Goal: Task Accomplishment & Management: Complete application form

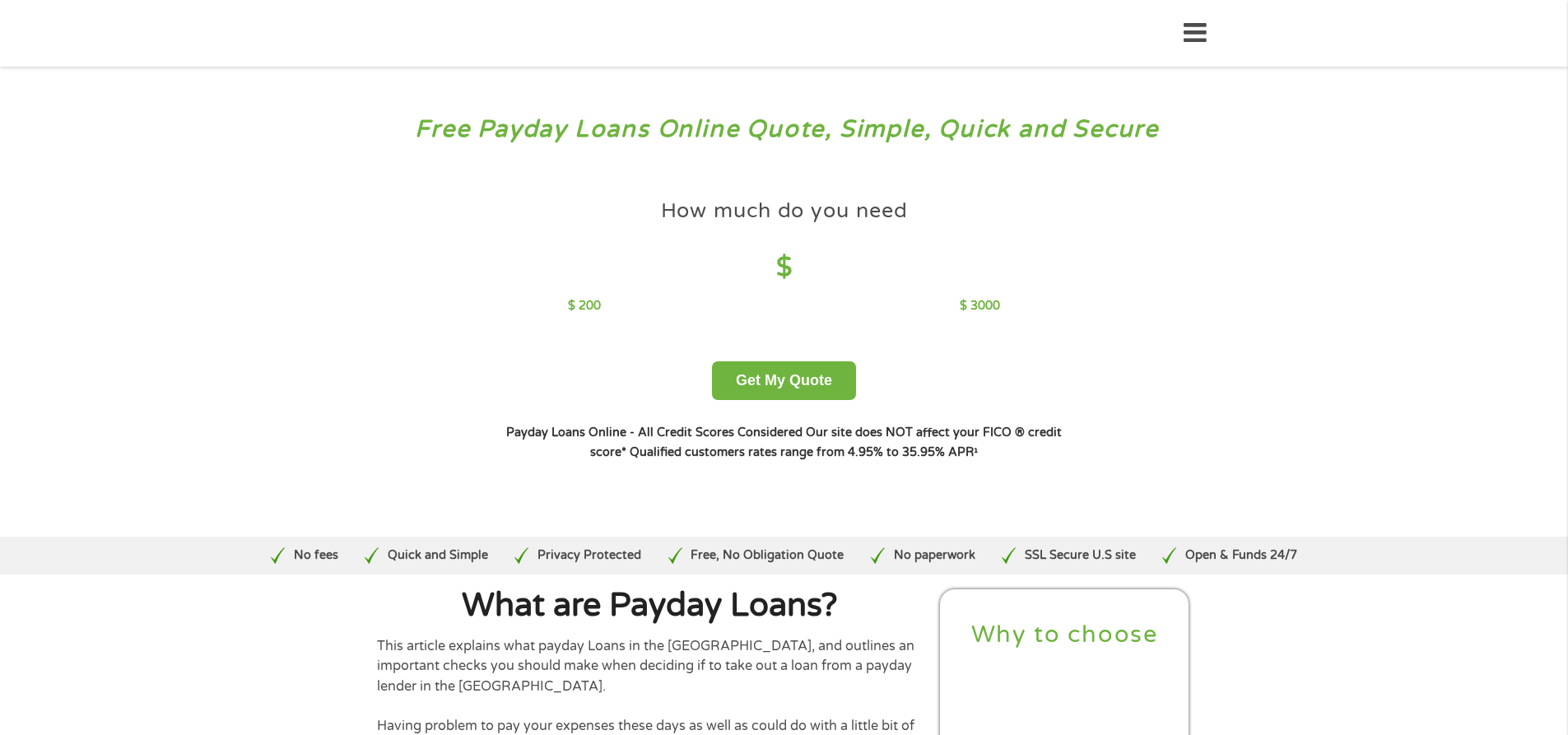
click at [849, 314] on div "$ 200 $ 3000" at bounding box center [784, 306] width 432 height 18
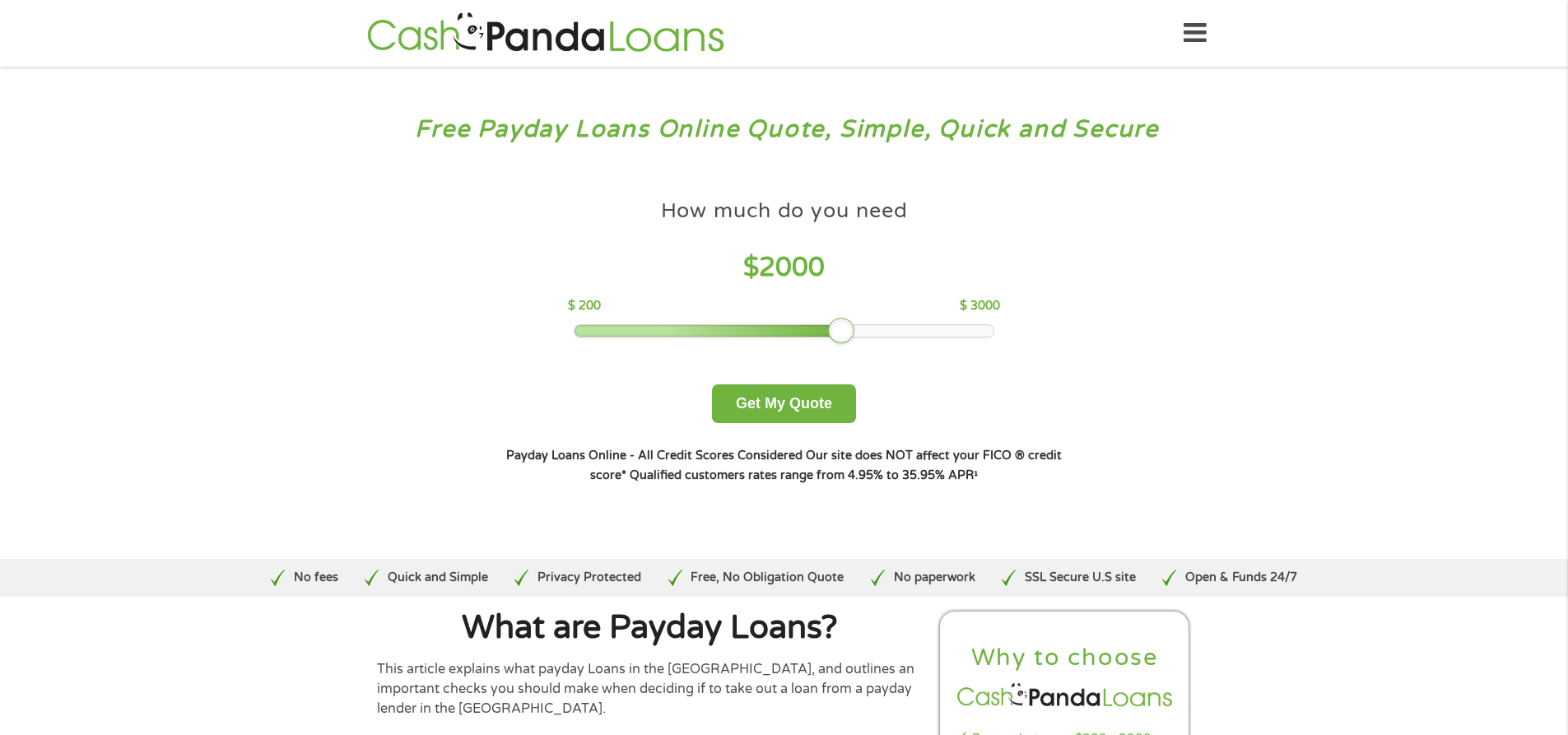
drag, startPoint x: 693, startPoint y: 335, endPoint x: 838, endPoint y: 333, distance: 145.0
click at [838, 333] on div at bounding box center [841, 330] width 26 height 26
click at [825, 405] on button "Get My Quote" at bounding box center [783, 404] width 144 height 39
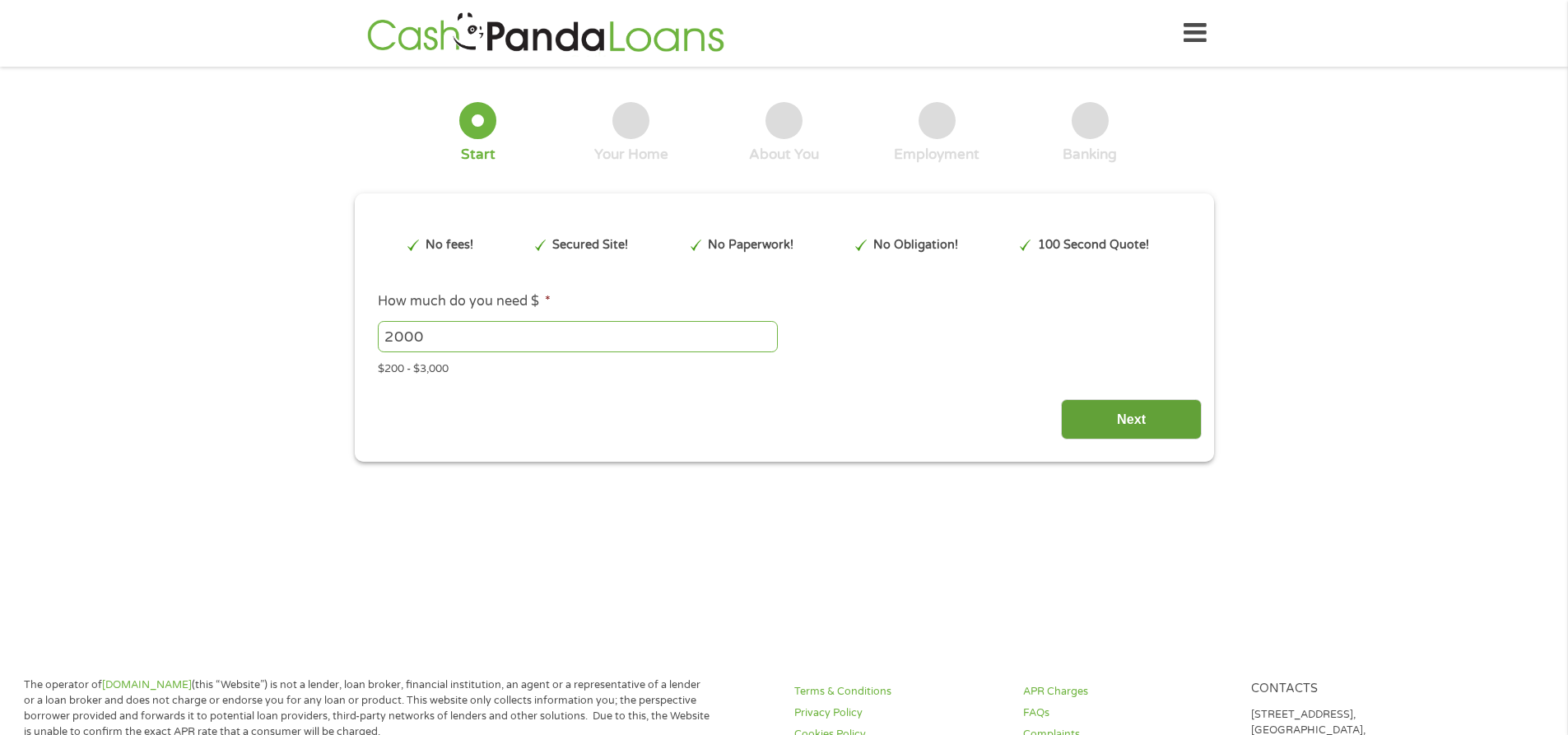
click at [1154, 424] on input "Next" at bounding box center [1131, 420] width 141 height 41
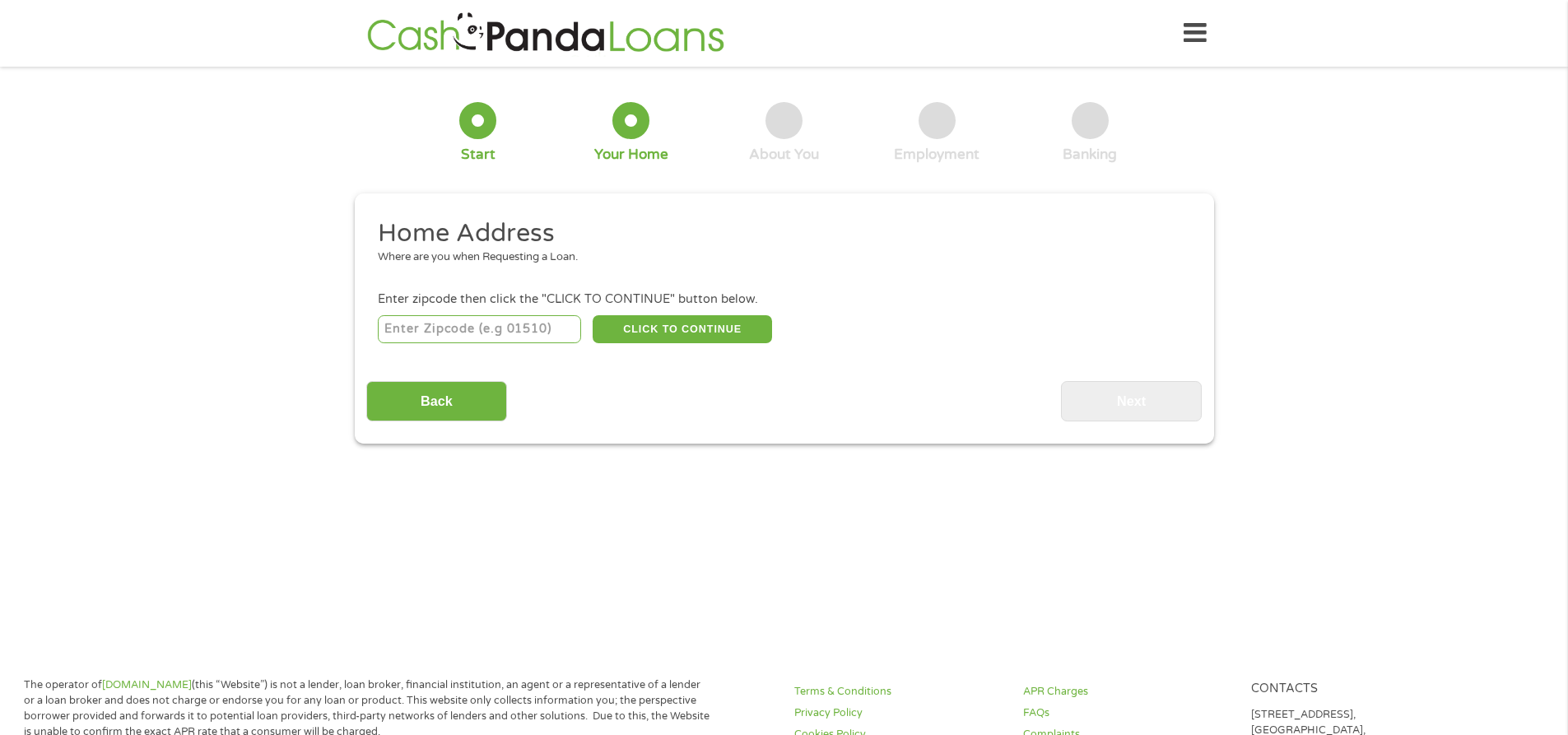
click at [547, 325] on input "number" at bounding box center [479, 329] width 203 height 28
type input "50054"
click at [708, 337] on button "CLICK TO CONTINUE" at bounding box center [683, 329] width 179 height 28
type input "50054"
type input "Colfax"
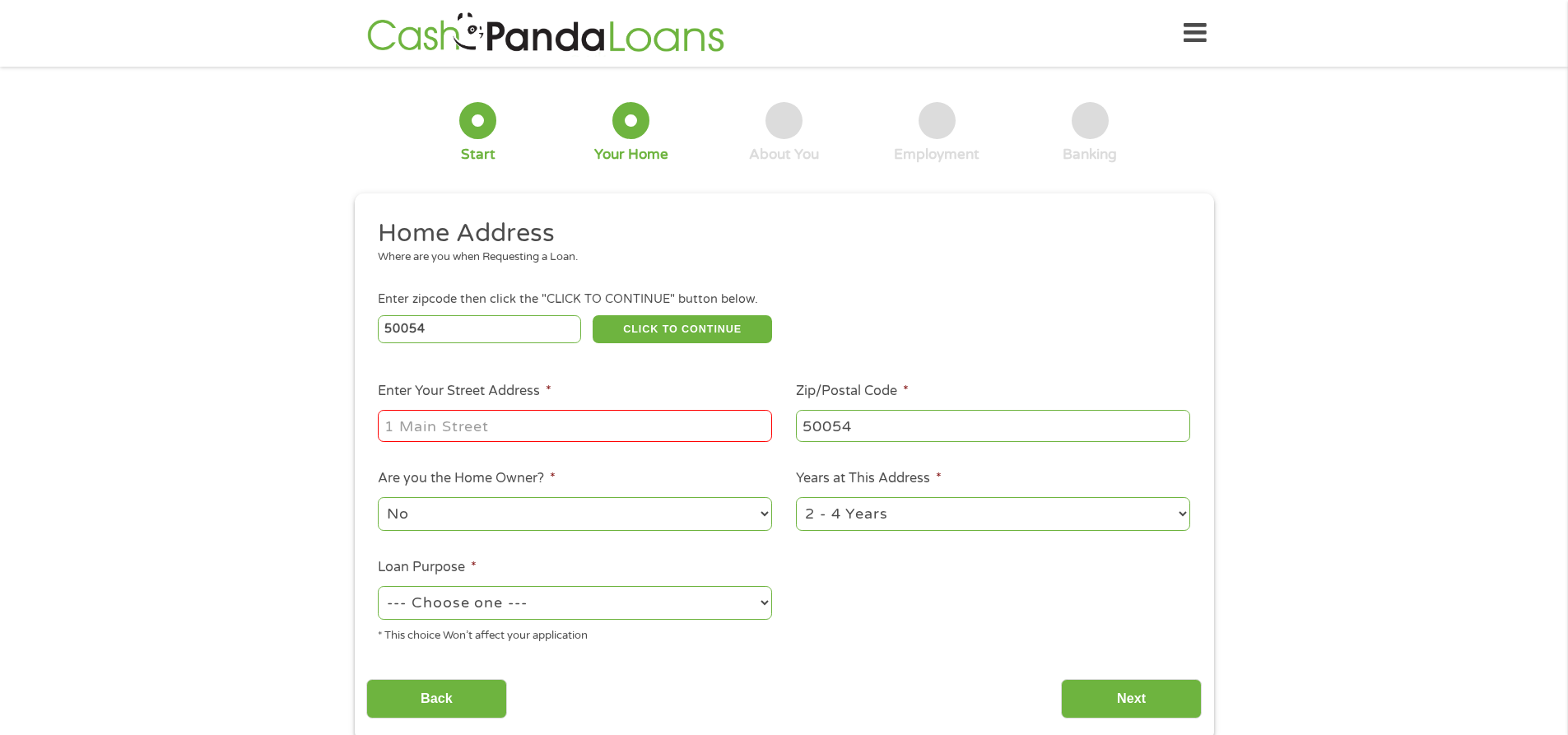
click at [472, 441] on input "Enter Your Street Address *" at bounding box center [575, 425] width 394 height 31
type input "427 S KELLY ST"
click at [709, 527] on select "No Yes" at bounding box center [575, 514] width 394 height 34
select select "yes"
click at [378, 498] on select "No Yes" at bounding box center [575, 514] width 394 height 34
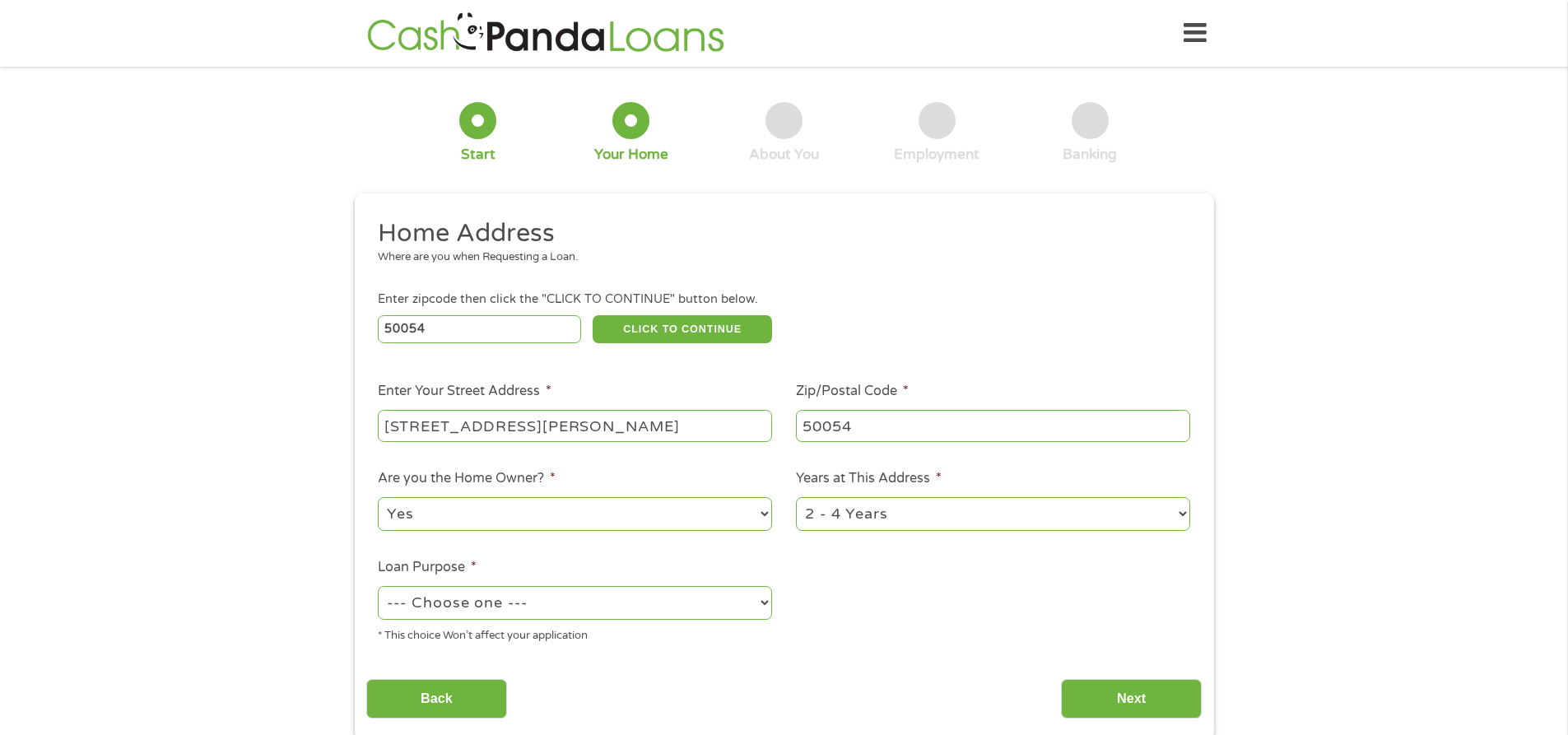
click at [913, 508] on select "1 Year or less 1 - 2 Years 2 - 4 Years Over 4 Years" at bounding box center [992, 514] width 394 height 34
select select "60months"
click at [796, 498] on select "1 Year or less 1 - 2 Years 2 - 4 Years Over 4 Years" at bounding box center [992, 514] width 394 height 34
click at [589, 613] on select "--- Choose one --- Pay Bills Debt Consolidation Home Improvement Major Purchase…" at bounding box center [575, 603] width 394 height 34
select select "shorttermcash"
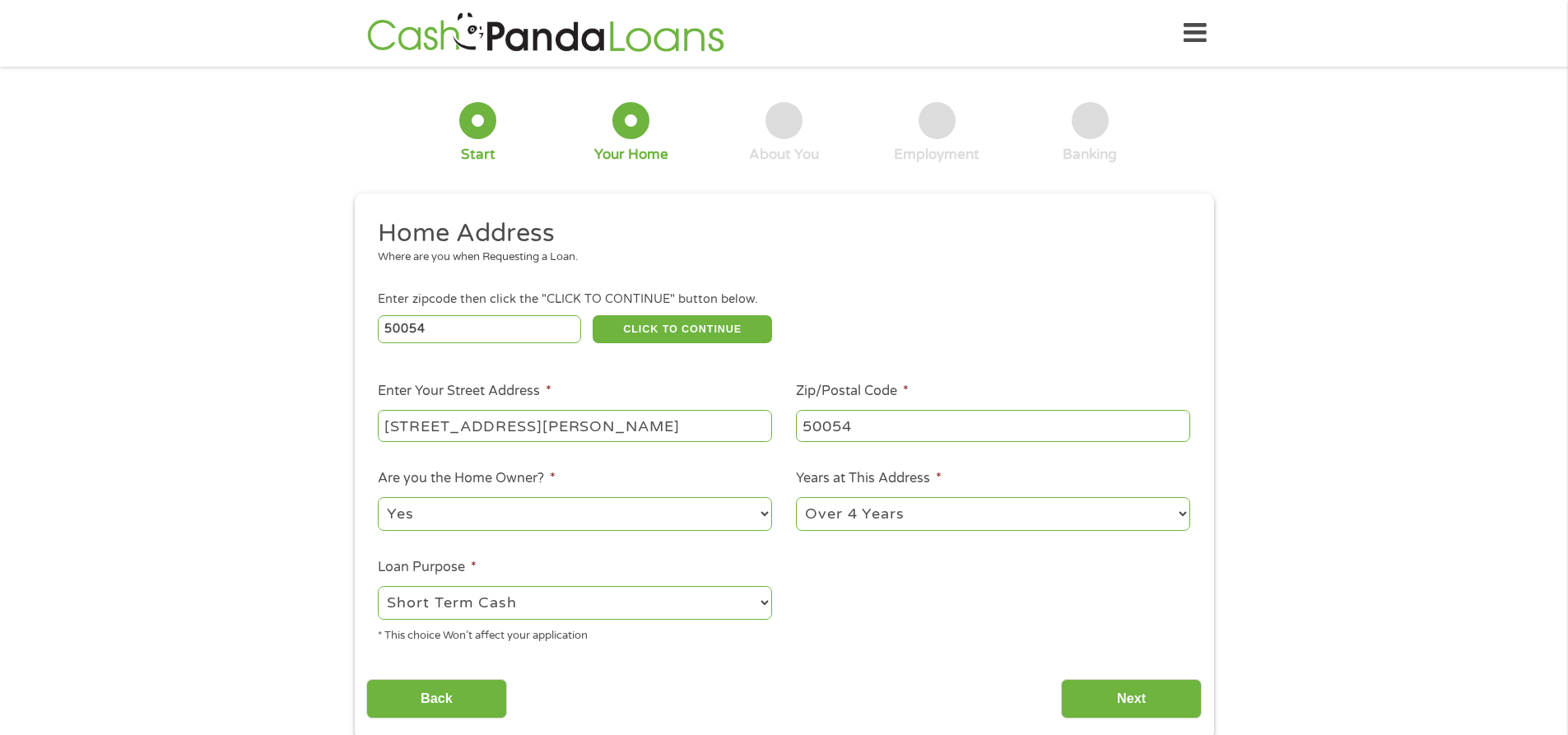
click at [378, 586] on select "--- Choose one --- Pay Bills Debt Consolidation Home Improvement Major Purchase…" at bounding box center [575, 603] width 394 height 34
click at [1138, 696] on input "Next" at bounding box center [1131, 699] width 141 height 41
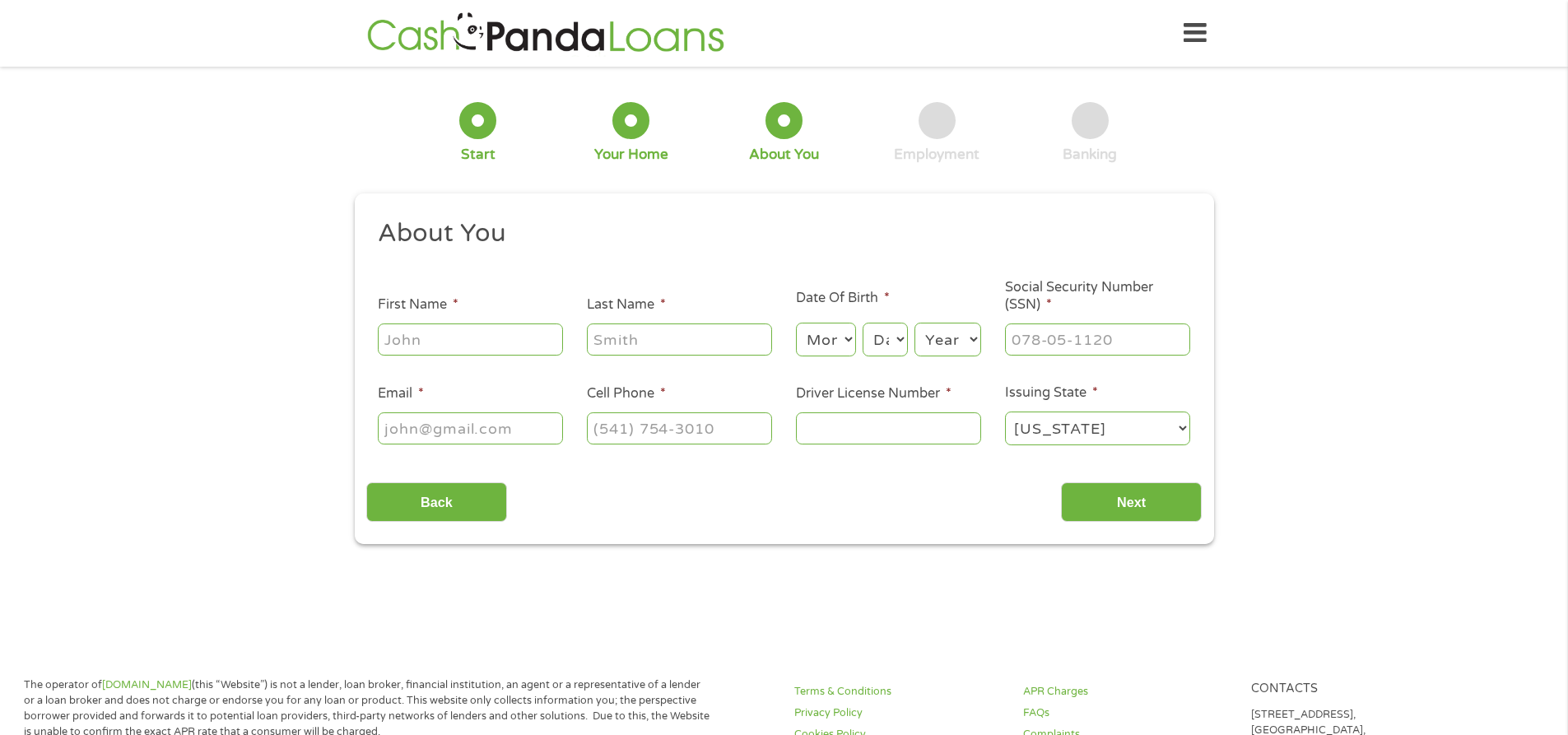
scroll to position [7, 7]
click at [452, 342] on input "First Name *" at bounding box center [471, 339] width 185 height 31
type input "Stephanie"
type input "Linn"
type input "s.linn81@gmail.com"
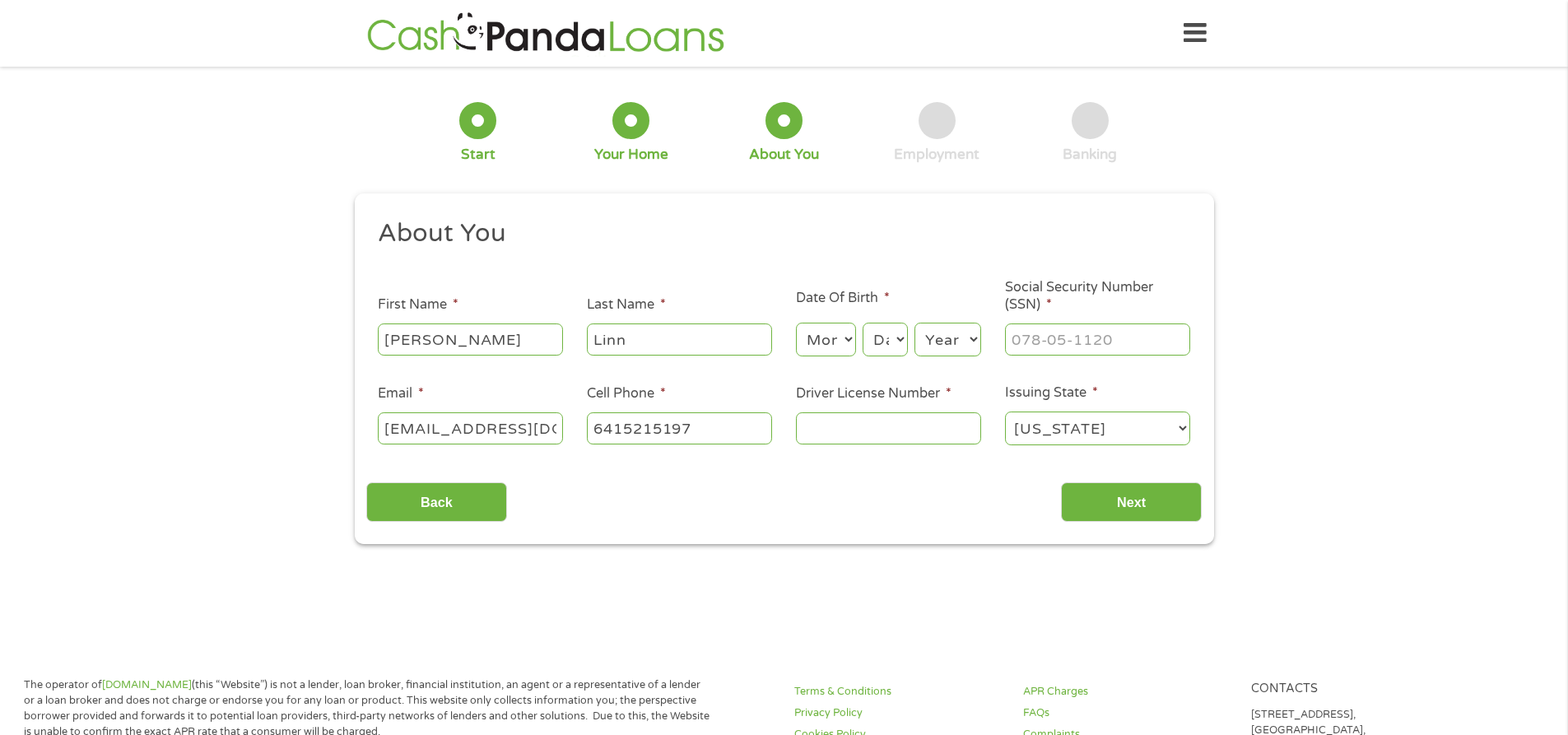
type input "(641) 521-5197"
click at [827, 335] on select "Month 1 2 3 4 5 6 7 8 9 10 11 12" at bounding box center [825, 340] width 60 height 34
select select "9"
click at [796, 323] on select "Month 1 2 3 4 5 6 7 8 9 10 11 12" at bounding box center [825, 340] width 60 height 34
drag, startPoint x: 882, startPoint y: 358, endPoint x: 892, endPoint y: 349, distance: 13.5
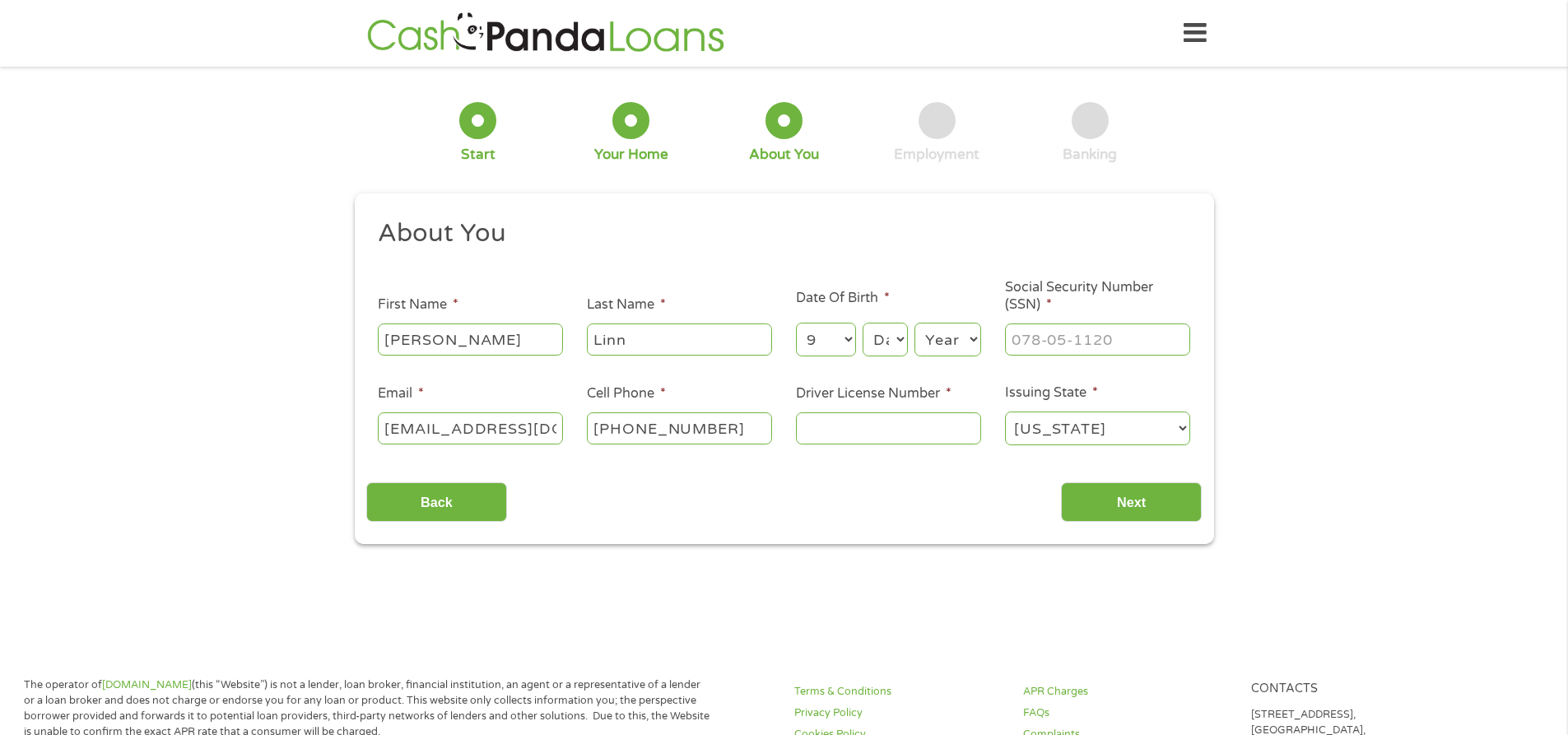
click at [885, 357] on div "Day Day 1 2 3 4 5 6 7 8 9 10 11 12 13 14 15 16 17 18 19 20 21 22 23 24 25 26 27…" at bounding box center [885, 340] width 44 height 40
click at [892, 349] on select "Day 1 2 3 4 5 6 7 8 9 10 11 12 13 14 15 16 17 18 19 20 21 22 23 24 25 26 27 28 …" at bounding box center [885, 340] width 44 height 34
select select "23"
click at [863, 323] on select "Day 1 2 3 4 5 6 7 8 9 10 11 12 13 14 15 16 17 18 19 20 21 22 23 24 25 26 27 28 …" at bounding box center [885, 340] width 44 height 34
click at [941, 338] on select "Year 2007 2006 2005 2004 2003 2002 2001 2000 1999 1998 1997 1996 1995 1994 1993…" at bounding box center [947, 340] width 67 height 34
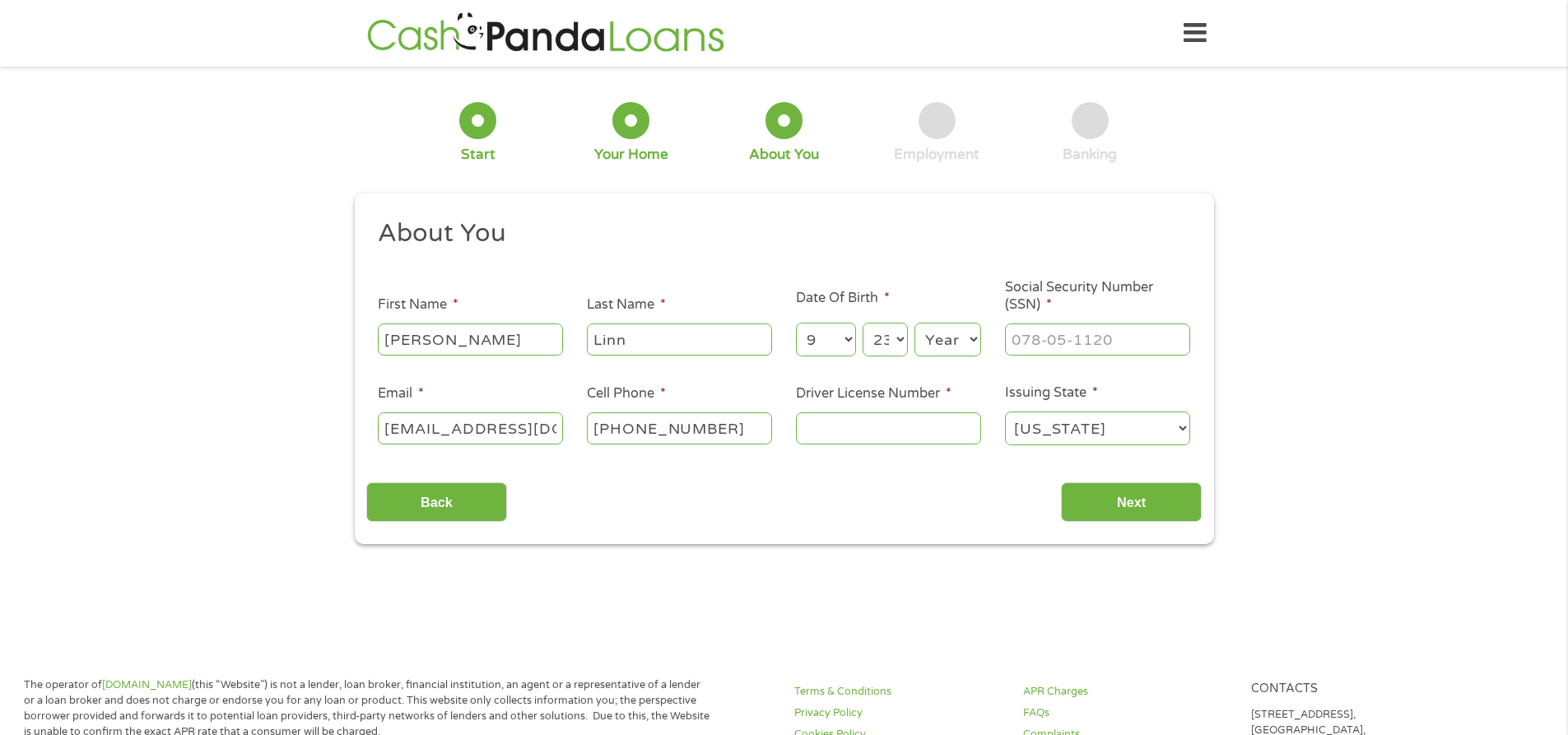
select select "1981"
click at [914, 323] on select "Year 2007 2006 2005 2004 2003 2002 2001 2000 1999 1998 1997 1996 1995 1994 1993…" at bounding box center [947, 340] width 67 height 34
click at [1118, 338] on input "___-__-____" at bounding box center [1097, 339] width 185 height 31
click at [1014, 345] on input "___-__-____" at bounding box center [1097, 339] width 185 height 31
type input "478-02-8728"
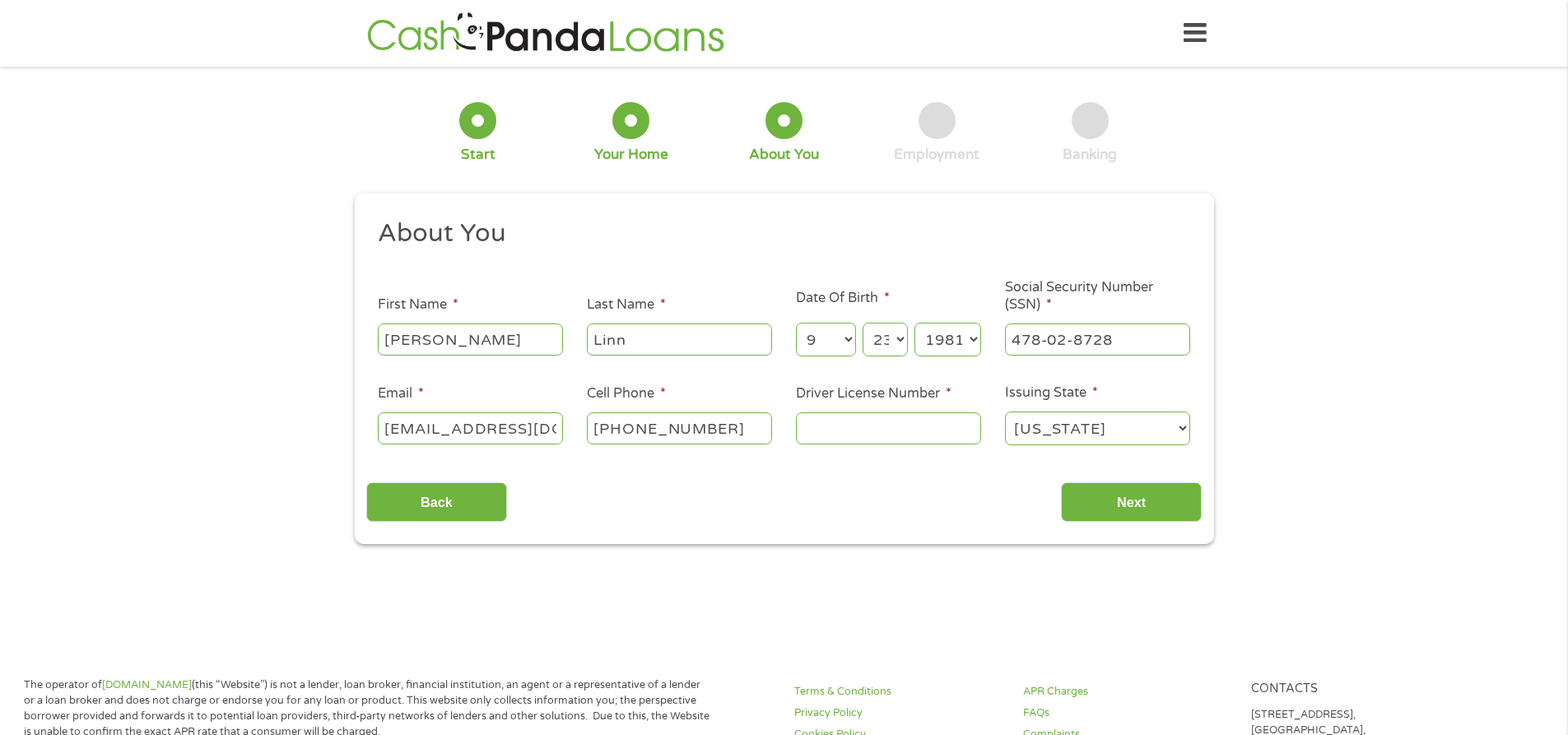
click at [839, 422] on input "Driver License Number *" at bounding box center [888, 428] width 185 height 31
type input "405VV1881"
click at [1116, 492] on input "Next" at bounding box center [1131, 503] width 141 height 41
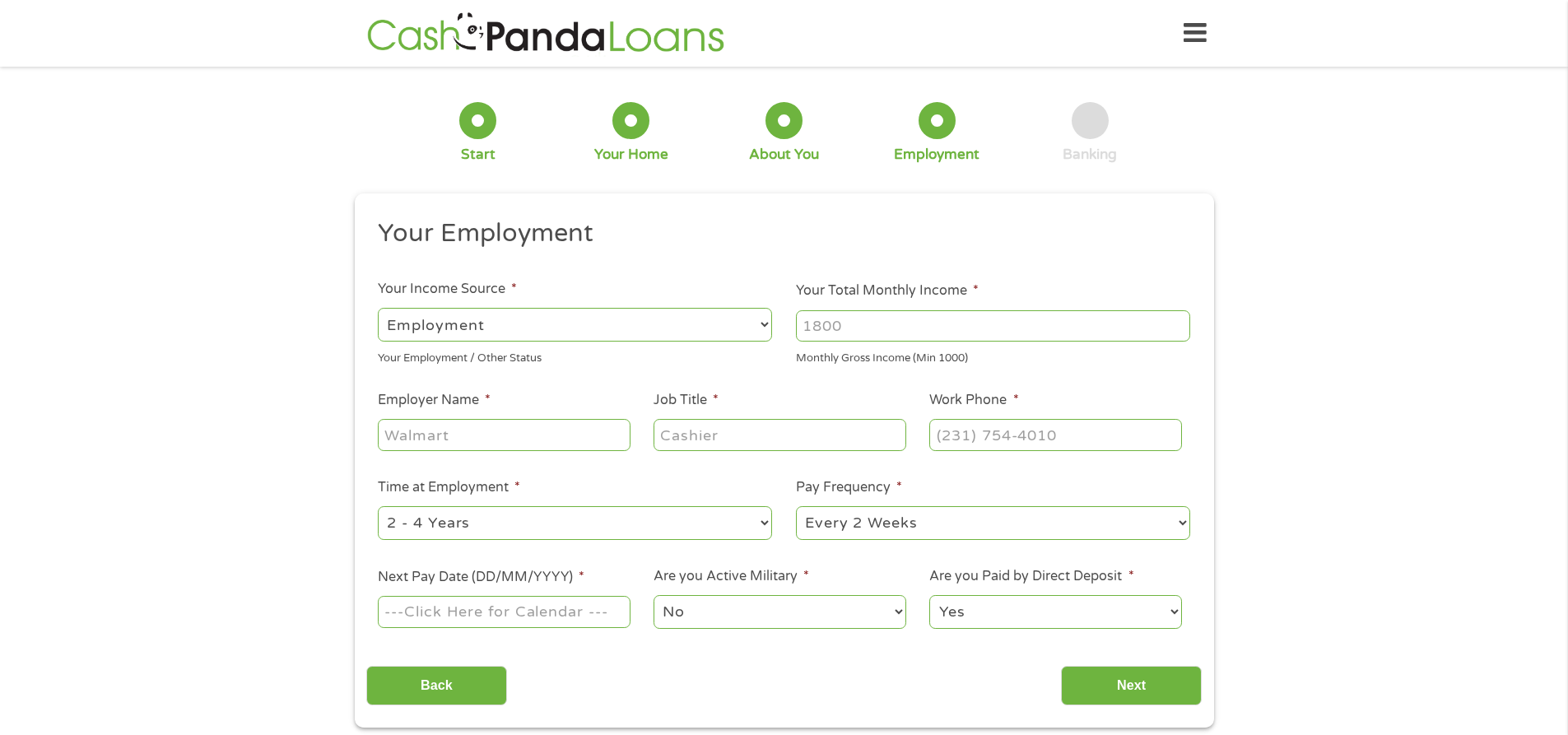
click at [763, 318] on select "--- Choose one --- Employment Self Employed Benefits" at bounding box center [575, 324] width 394 height 34
select select "benefits"
click at [378, 308] on select "--- Choose one --- Employment Self Employed Benefits" at bounding box center [575, 324] width 394 height 34
type input "Other"
type input "(641) 521-5197"
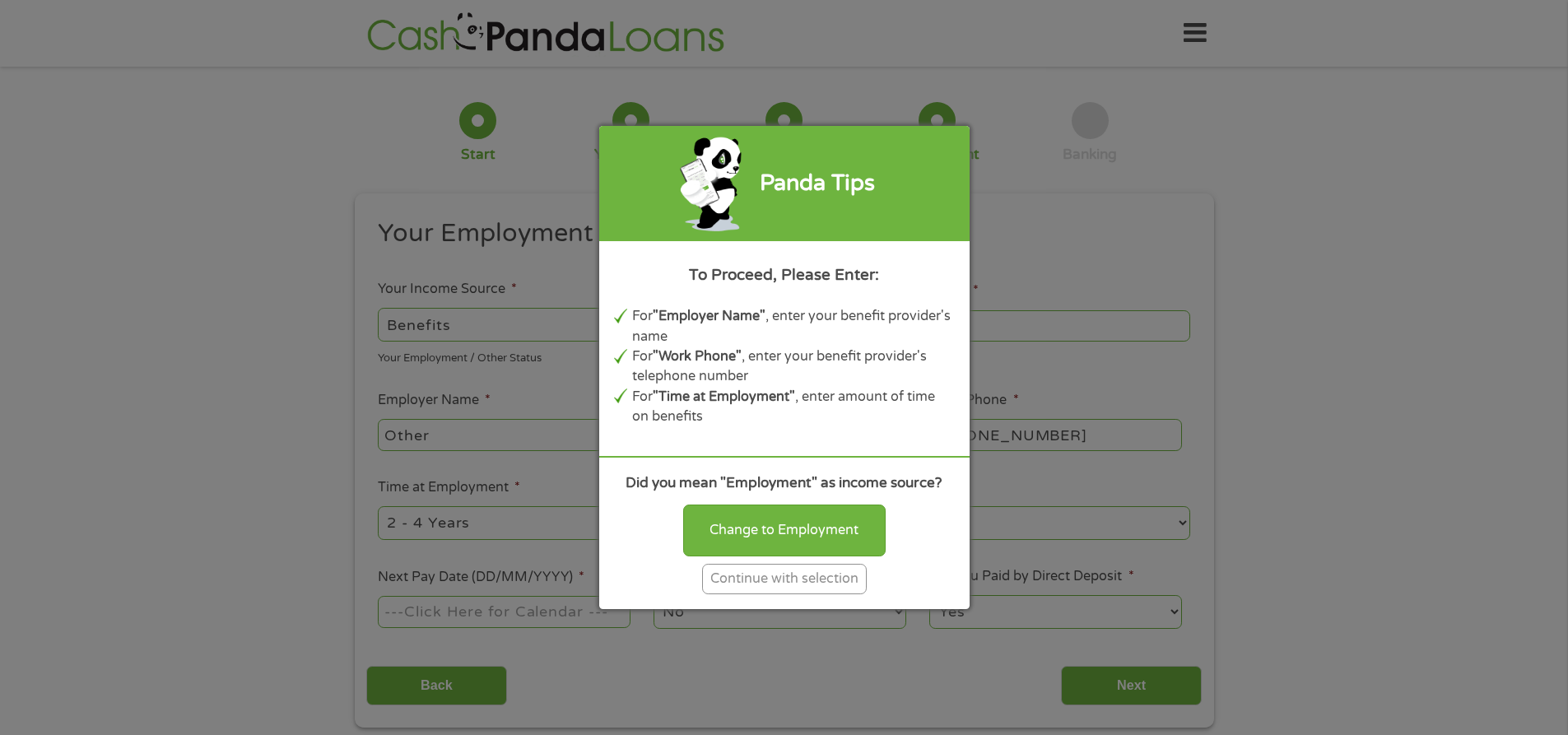
click at [788, 587] on div "Continue with selection" at bounding box center [784, 580] width 165 height 31
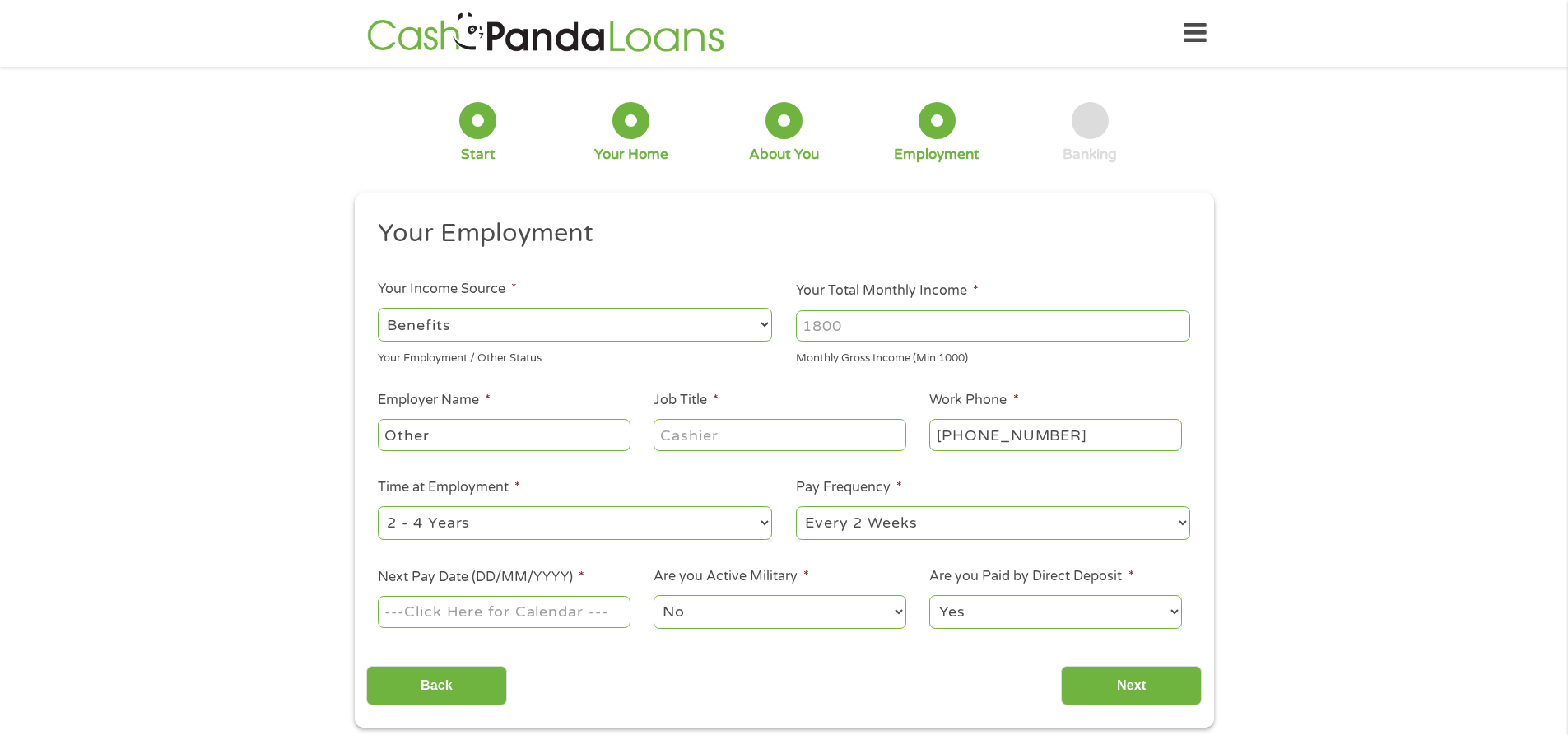
click at [984, 317] on input "Your Total Monthly Income *" at bounding box center [992, 326] width 394 height 31
type input "2044"
click at [433, 442] on input "Other" at bounding box center [503, 434] width 252 height 31
click at [778, 430] on input "Job Title *" at bounding box center [779, 434] width 252 height 31
type input "Disability"
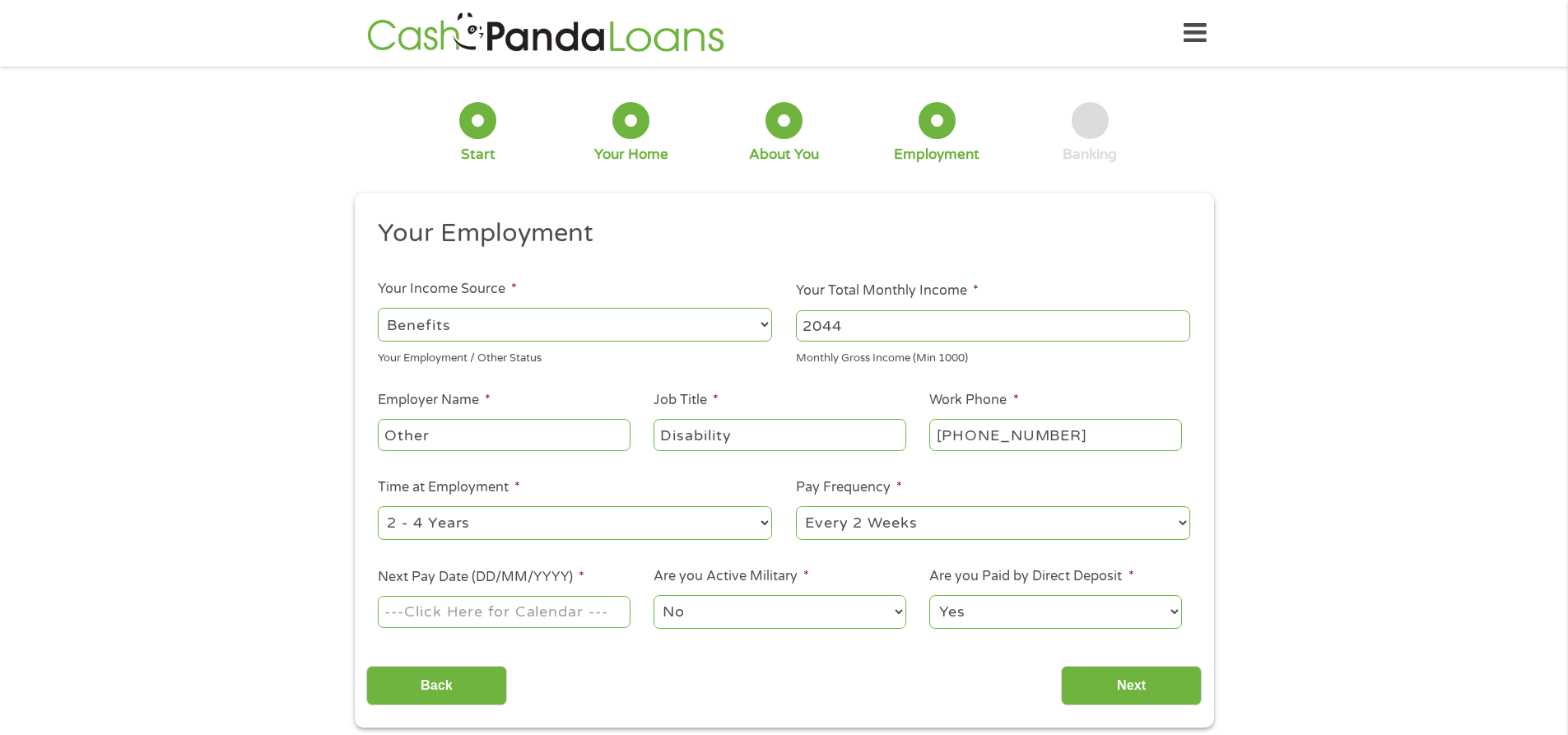
click at [768, 528] on select "--- Choose one --- 1 Year or less 1 - 2 Years 2 - 4 Years Over 4 Years" at bounding box center [575, 523] width 394 height 34
select select "60months"
click at [378, 506] on select "--- Choose one --- 1 Year or less 1 - 2 Years 2 - 4 Years Over 4 Years" at bounding box center [575, 523] width 394 height 34
click at [1058, 510] on select "--- Choose one --- Every 2 Weeks Every Week Monthly Semi-Monthly" at bounding box center [992, 523] width 394 height 34
select select "monthly"
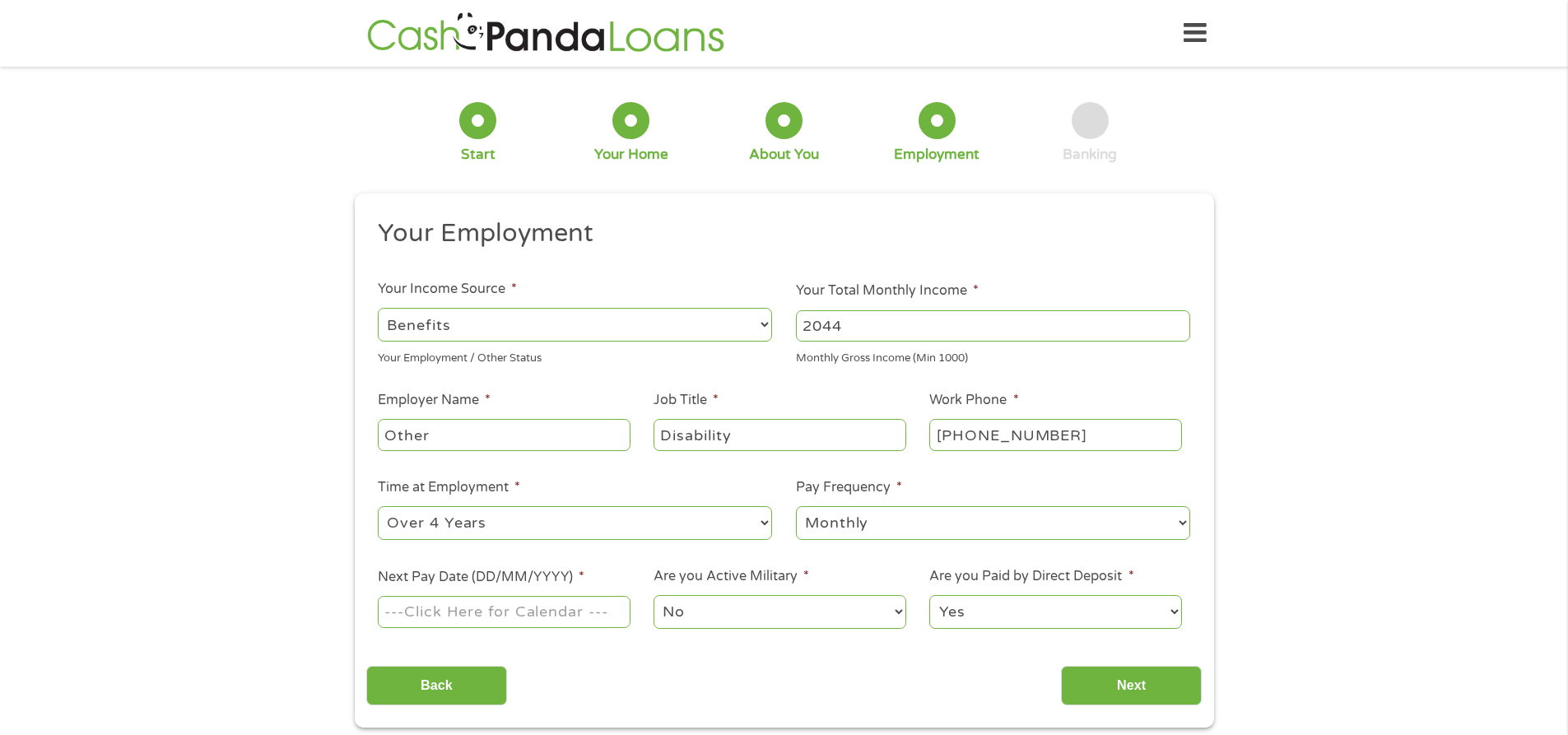
click at [796, 506] on select "--- Choose one --- Every 2 Weeks Every Week Monthly Semi-Monthly" at bounding box center [992, 523] width 394 height 34
click at [498, 615] on input "Next Pay Date (DD/MM/YYYY) *" at bounding box center [503, 612] width 252 height 31
type input "03/09/2025"
click at [1128, 676] on input "Next" at bounding box center [1131, 687] width 141 height 41
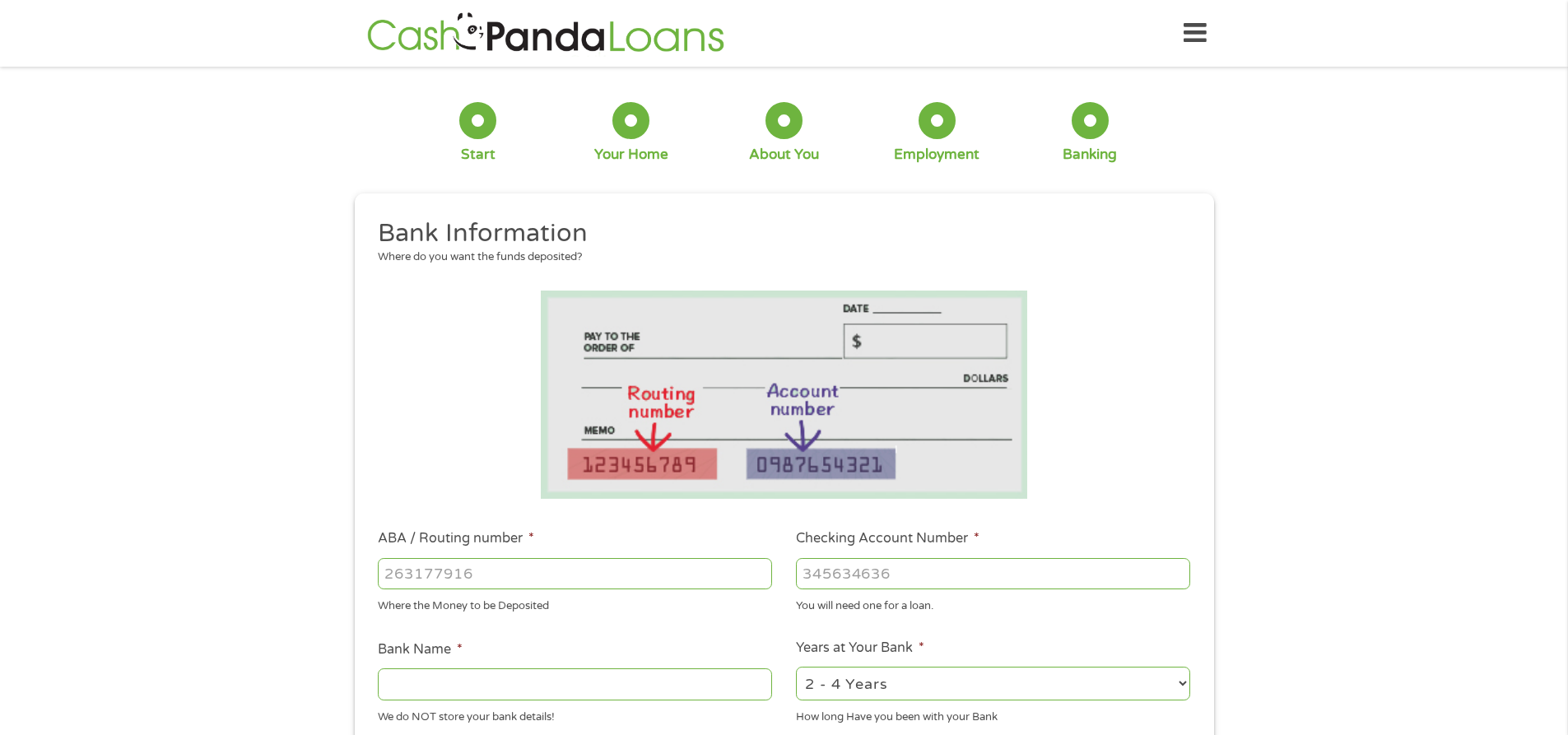
click at [526, 574] on input "ABA / Routing number *" at bounding box center [575, 574] width 394 height 31
type input "073000228"
type input "WELLS FARGO BK NA IOWA"
type input "073000228"
click at [925, 577] on input "Checking Account Number *" at bounding box center [992, 574] width 394 height 31
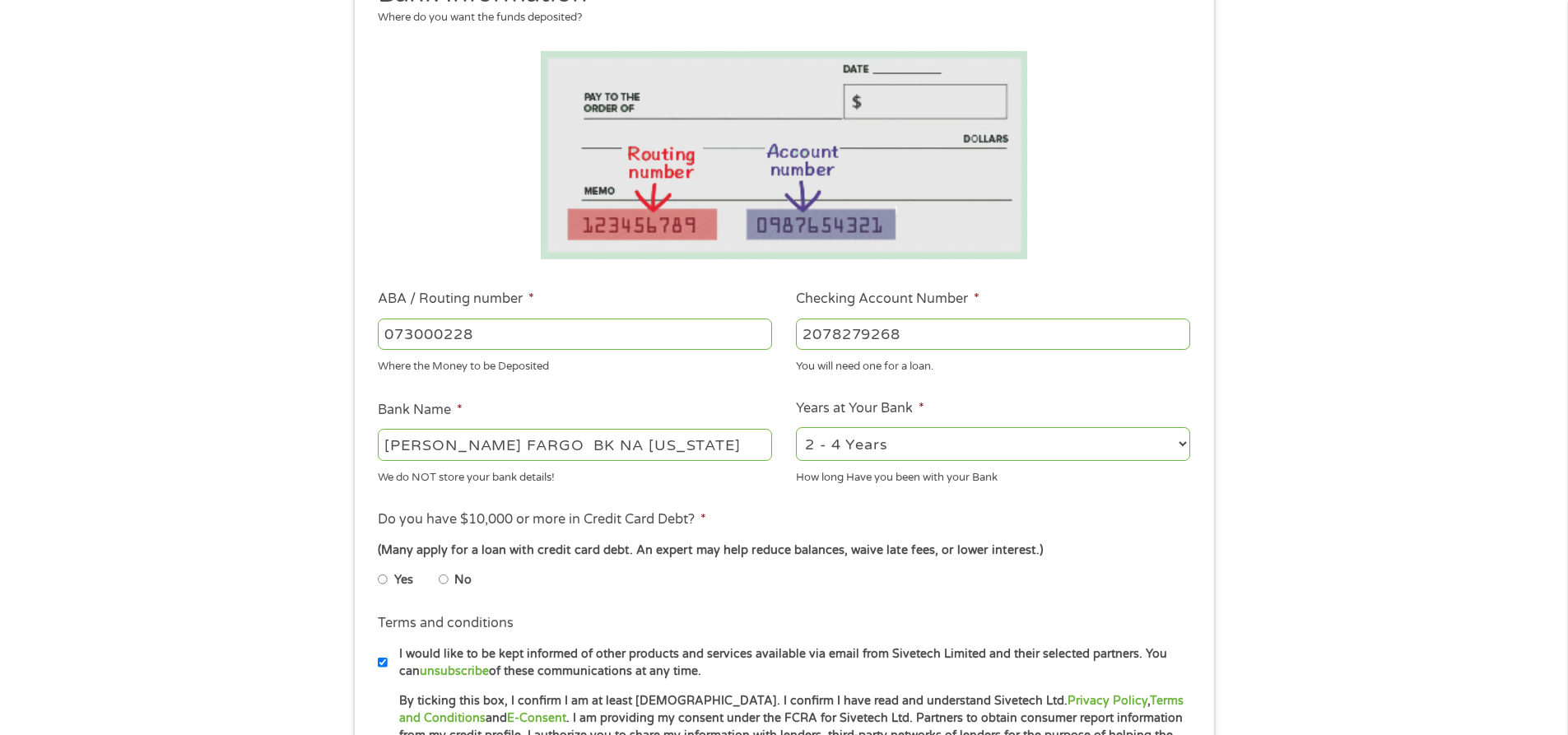
scroll to position [247, 0]
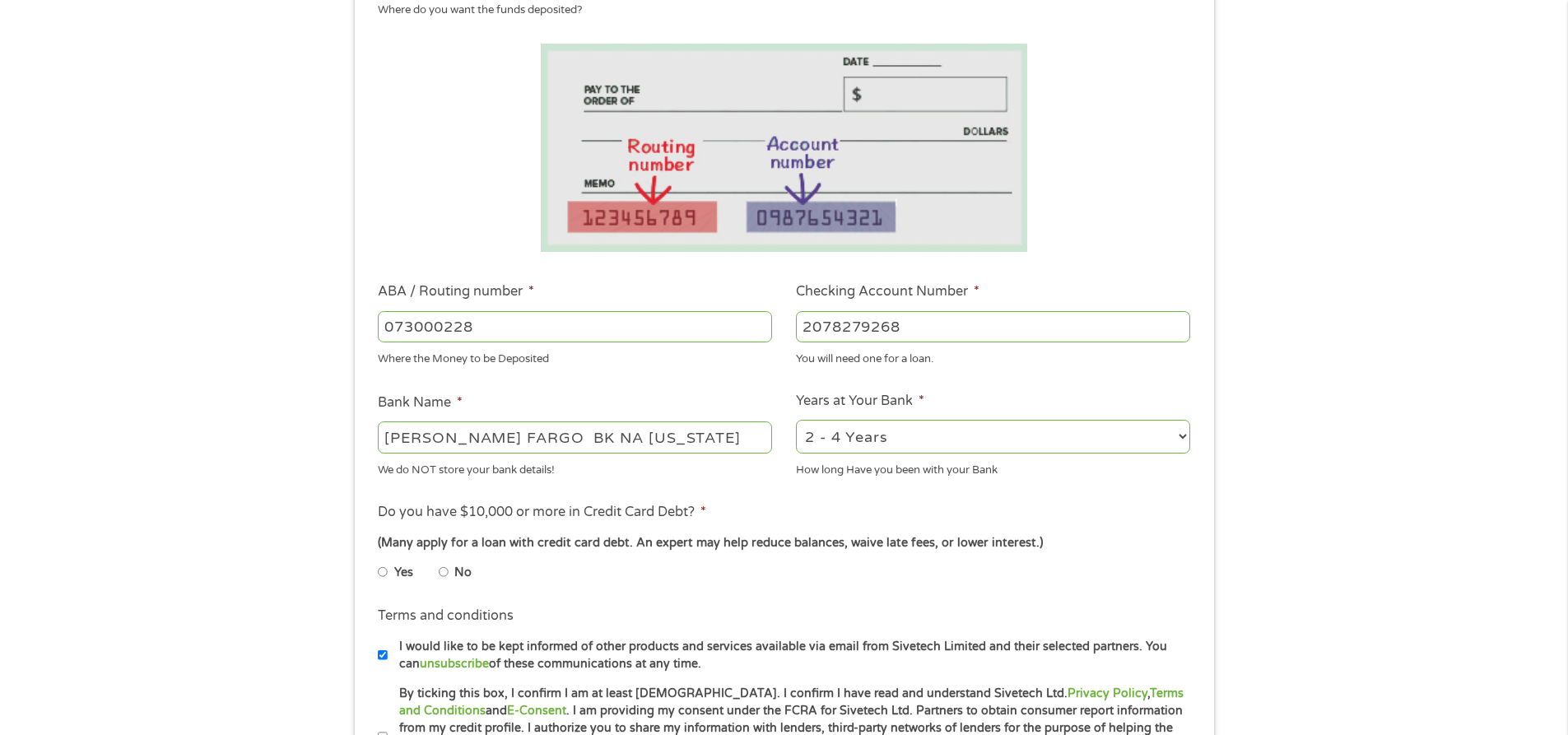
type input "2078279268"
click at [953, 427] on select "2 - 4 Years 6 - 12 Months 1 - 2 Years Over 4 Years" at bounding box center [992, 436] width 394 height 34
select select "12months"
click at [796, 420] on select "2 - 4 Years 6 - 12 Months 1 - 2 Years Over 4 Years" at bounding box center [992, 436] width 394 height 34
click at [459, 565] on label "No" at bounding box center [463, 573] width 17 height 18
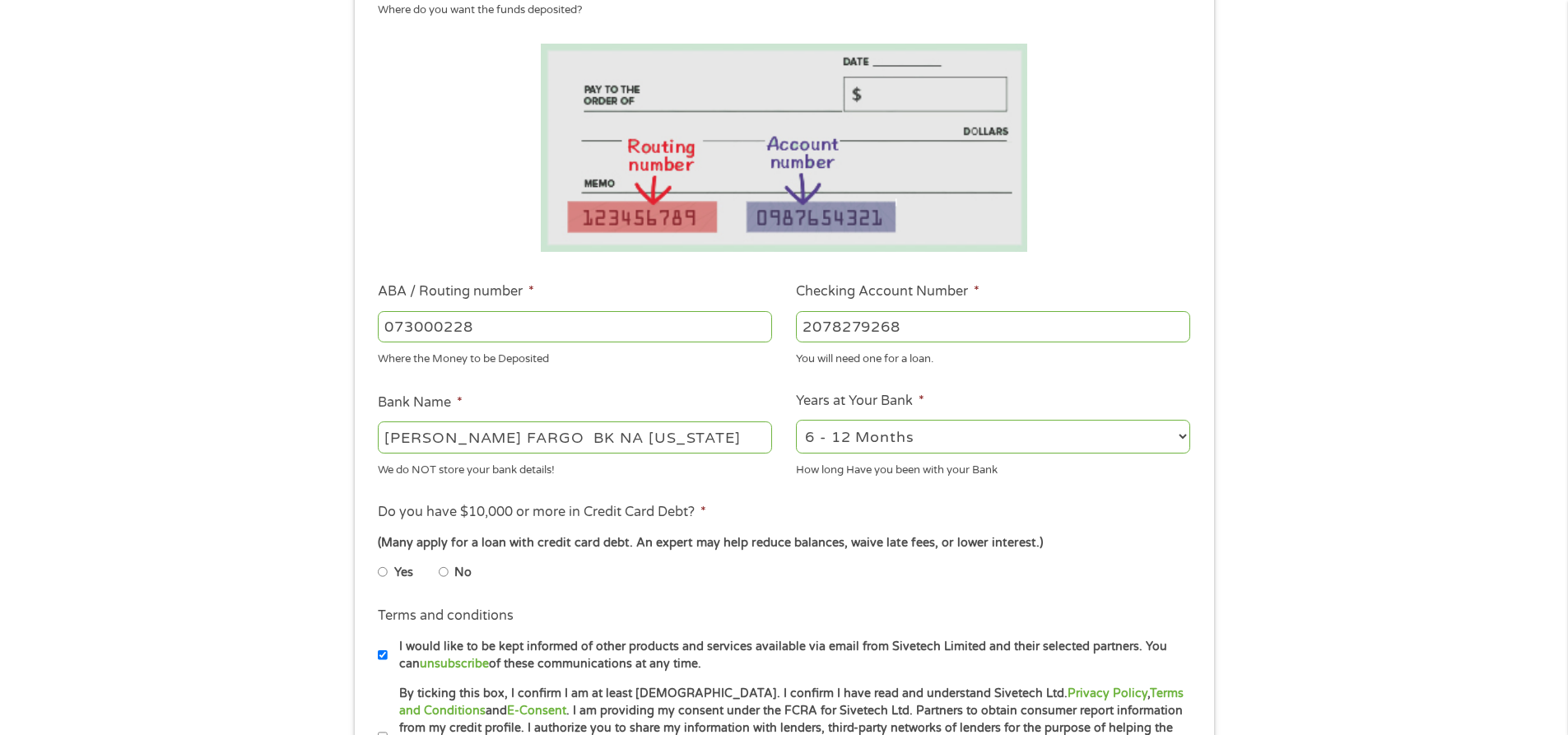
click at [448, 565] on input "No" at bounding box center [444, 572] width 10 height 26
radio input "true"
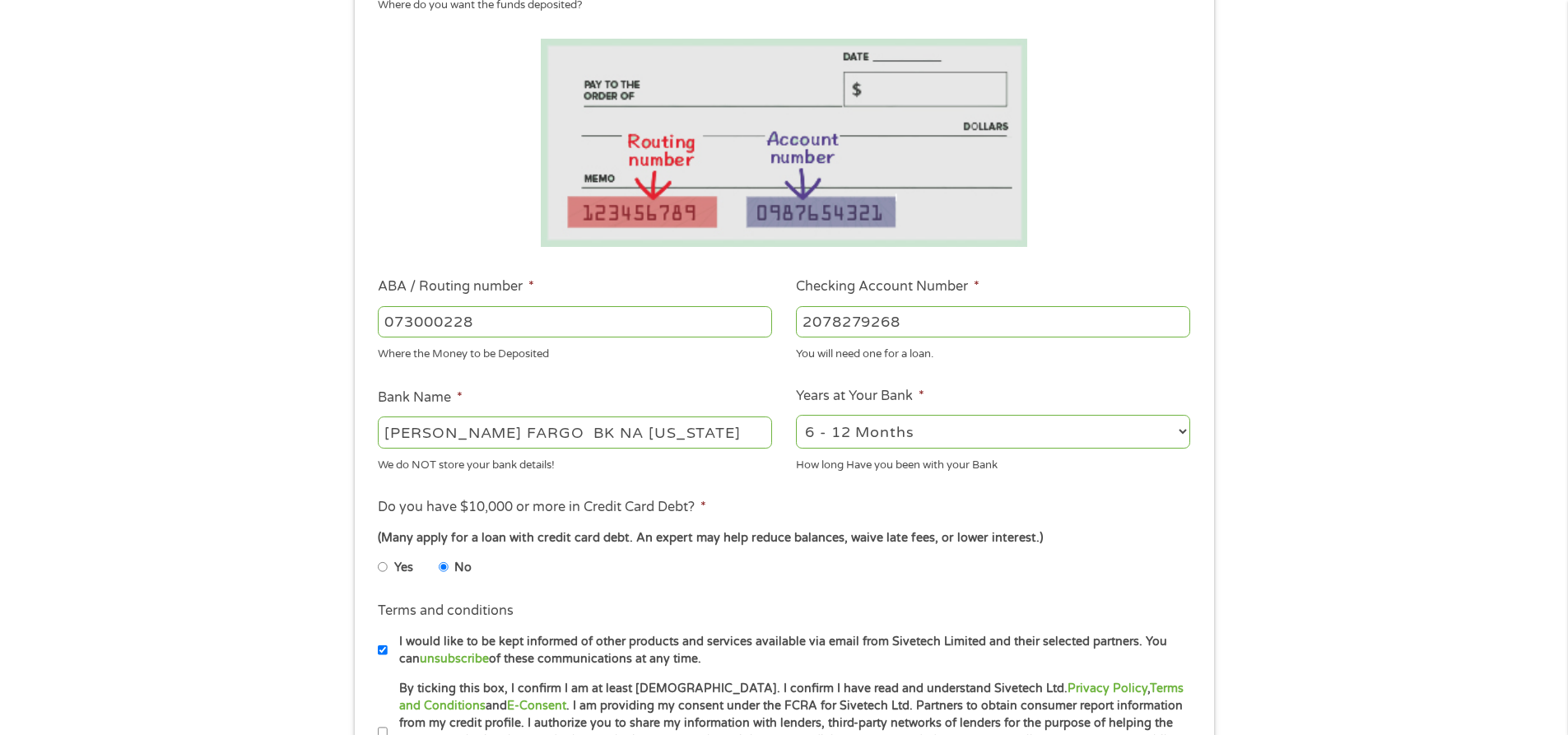
scroll to position [494, 0]
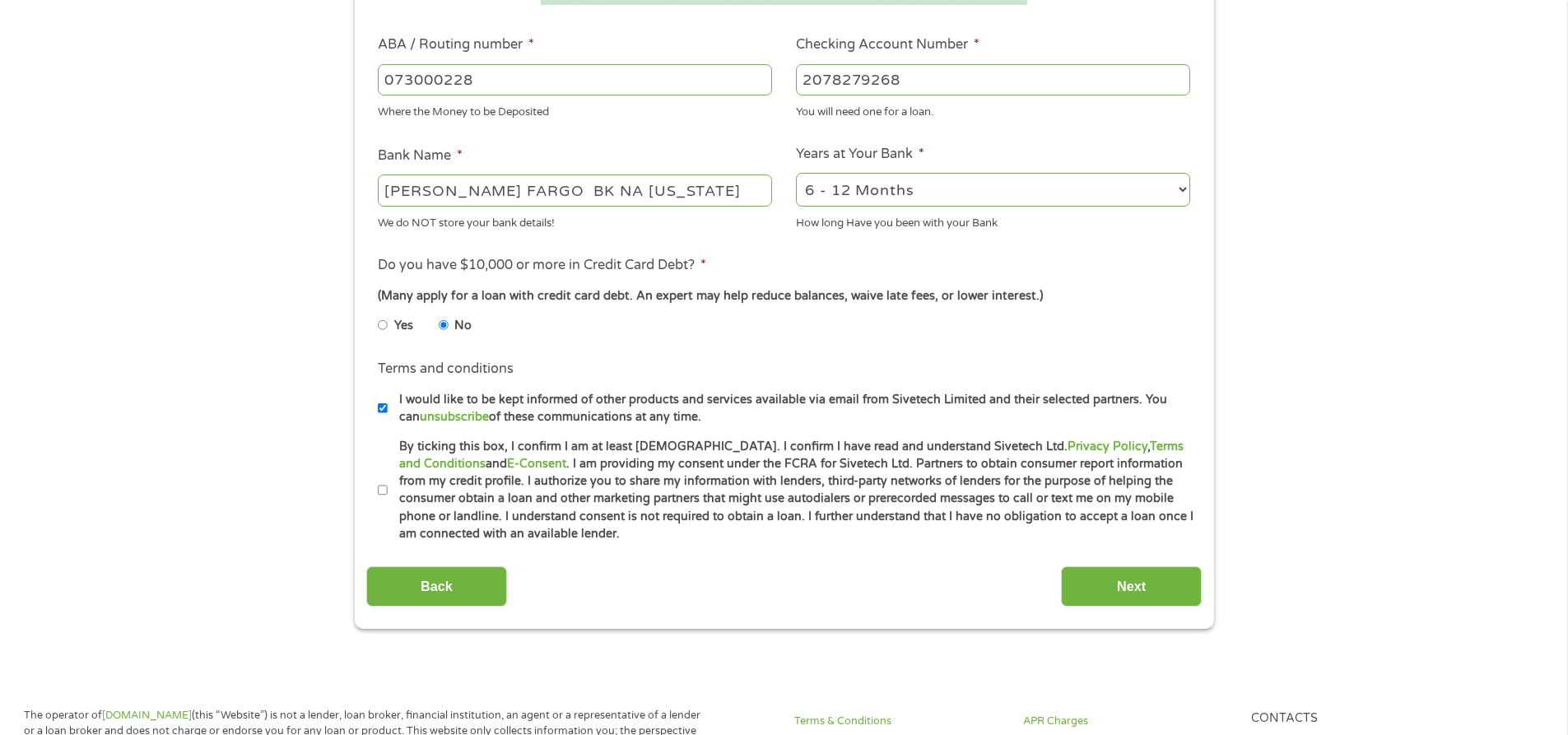
click at [386, 413] on input "I would like to be kept informed of other products and services available via e…" at bounding box center [383, 408] width 10 height 26
checkbox input "false"
click at [376, 489] on li "Terms and conditions * By ticking this box, I confirm I am at least 18 years ol…" at bounding box center [784, 490] width 835 height 105
click at [381, 487] on input "By ticking this box, I confirm I am at least 18 years old. I confirm I have rea…" at bounding box center [383, 490] width 10 height 26
checkbox input "true"
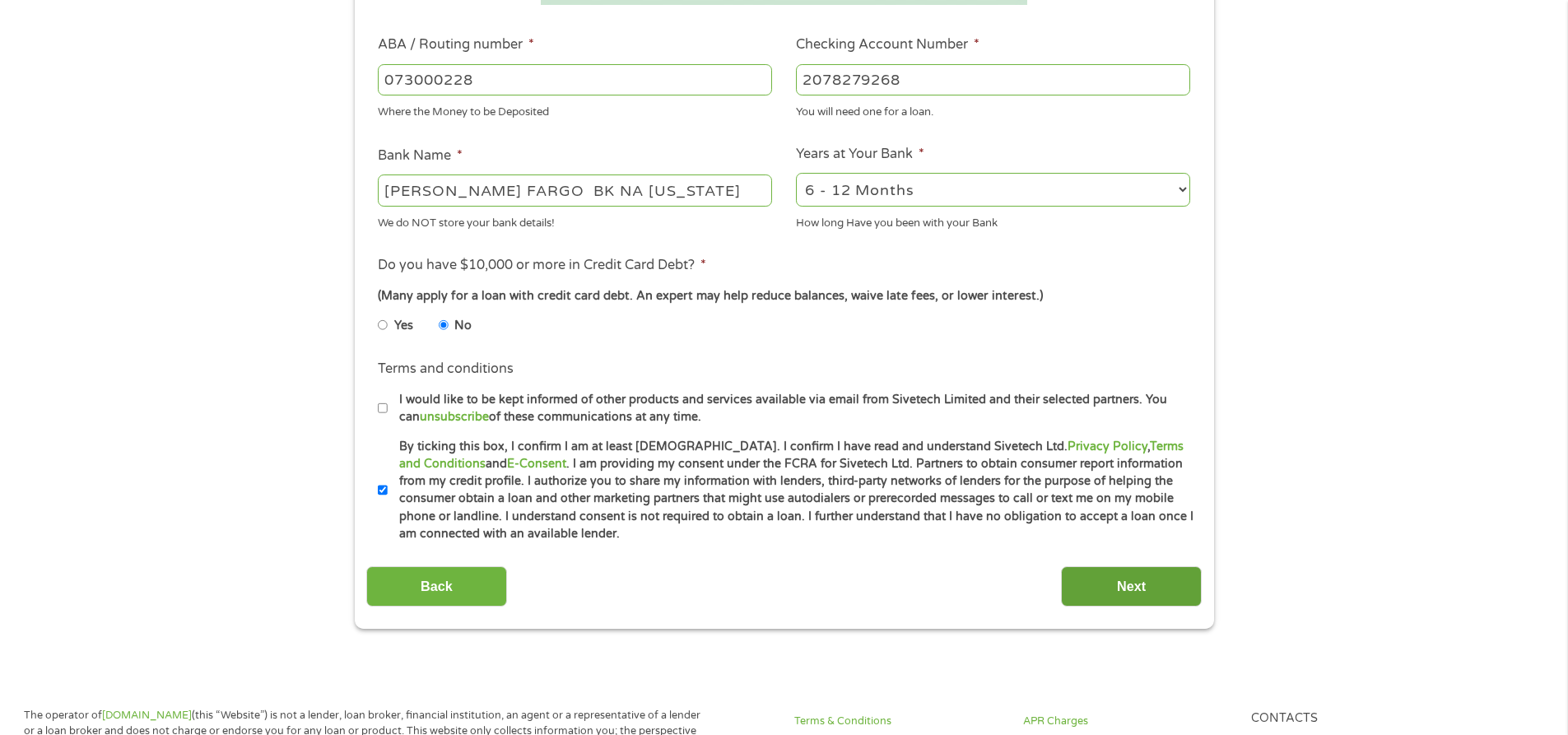
click at [1175, 587] on input "Next" at bounding box center [1131, 586] width 141 height 41
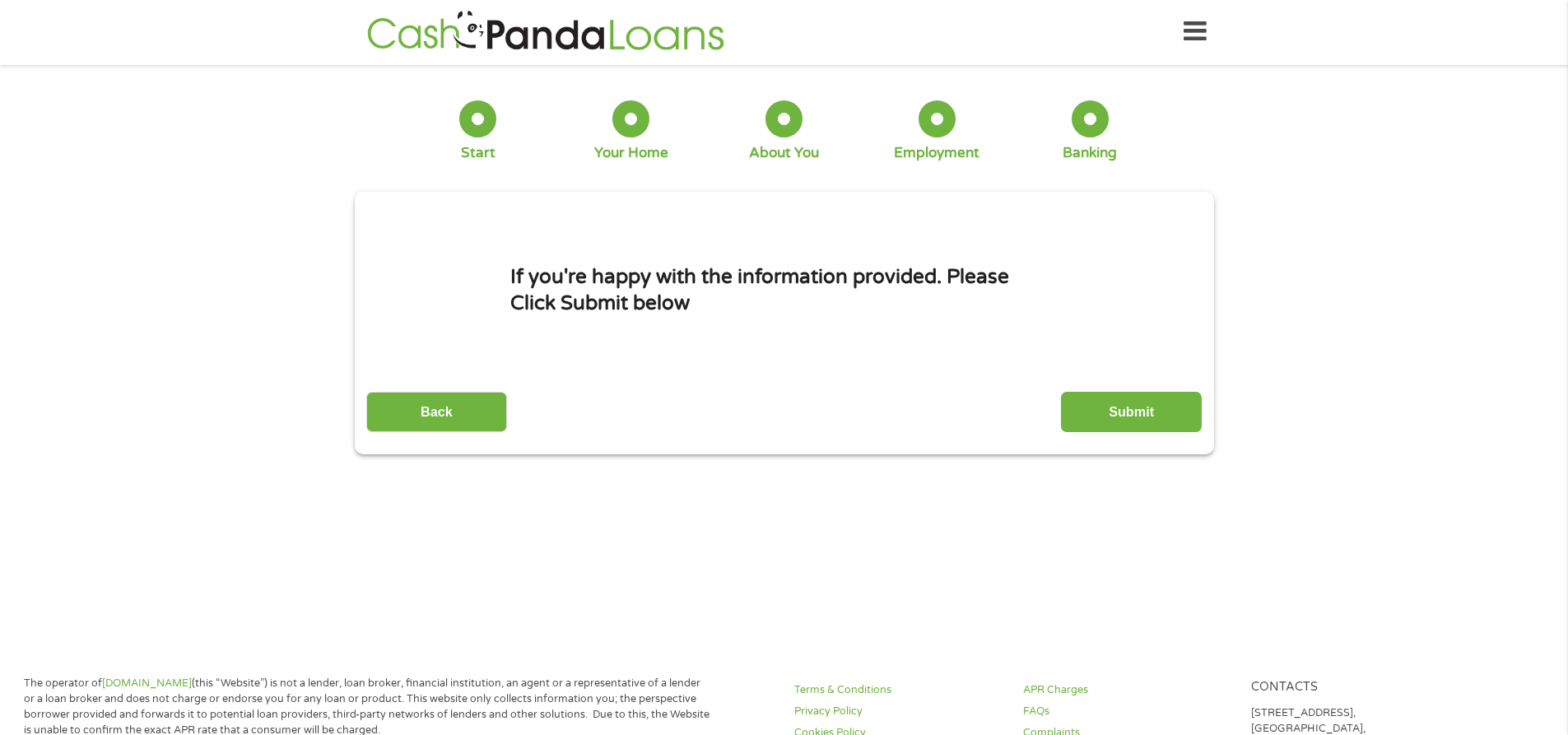
scroll to position [0, 0]
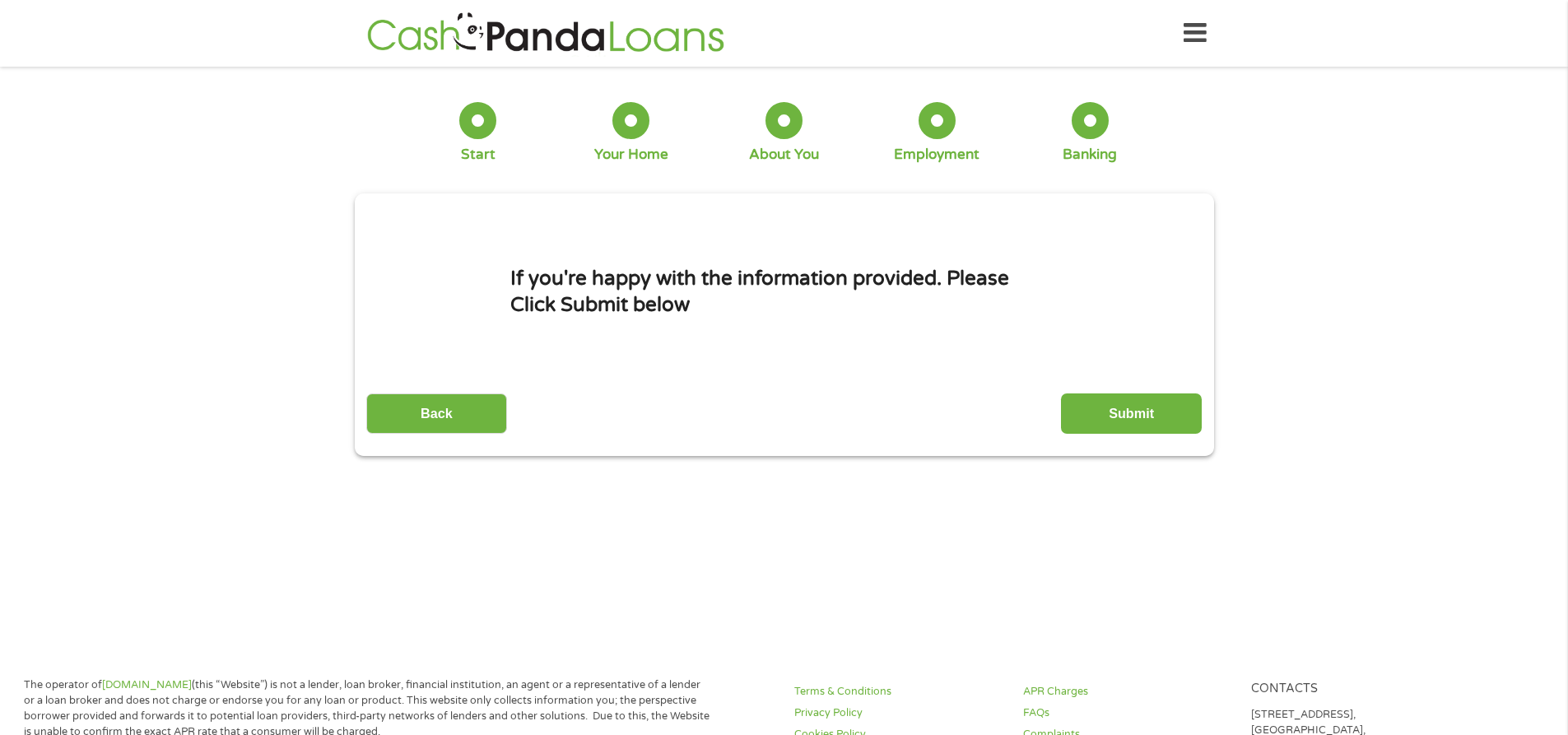
drag, startPoint x: 1168, startPoint y: 410, endPoint x: 1423, endPoint y: 448, distance: 257.8
click at [1168, 410] on input "Submit" at bounding box center [1131, 414] width 141 height 41
